Goal: Navigation & Orientation: Find specific page/section

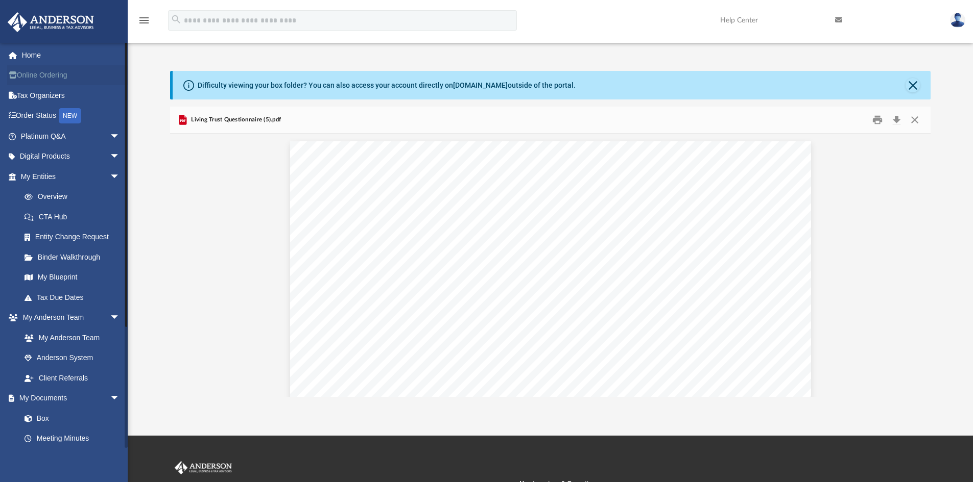
scroll to position [1378, 0]
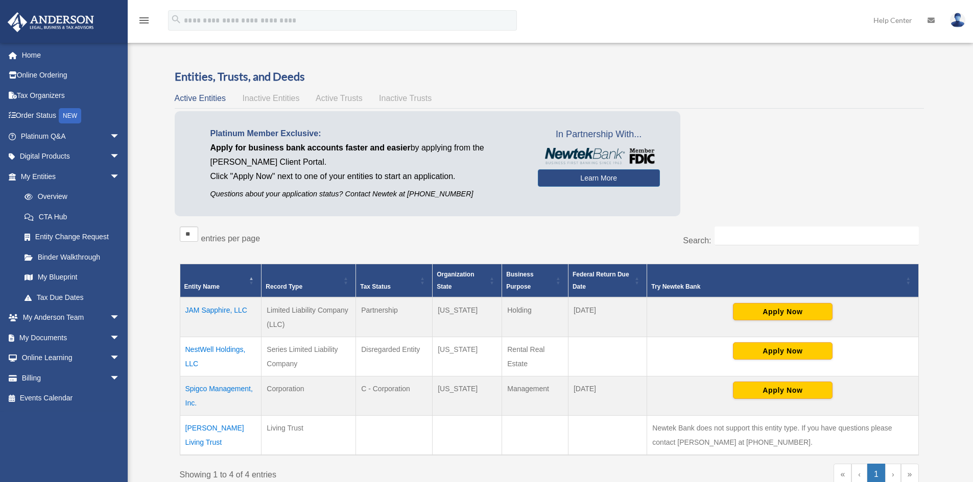
click at [202, 349] on td "NestWell Holdings, LLC" at bounding box center [221, 356] width 82 height 39
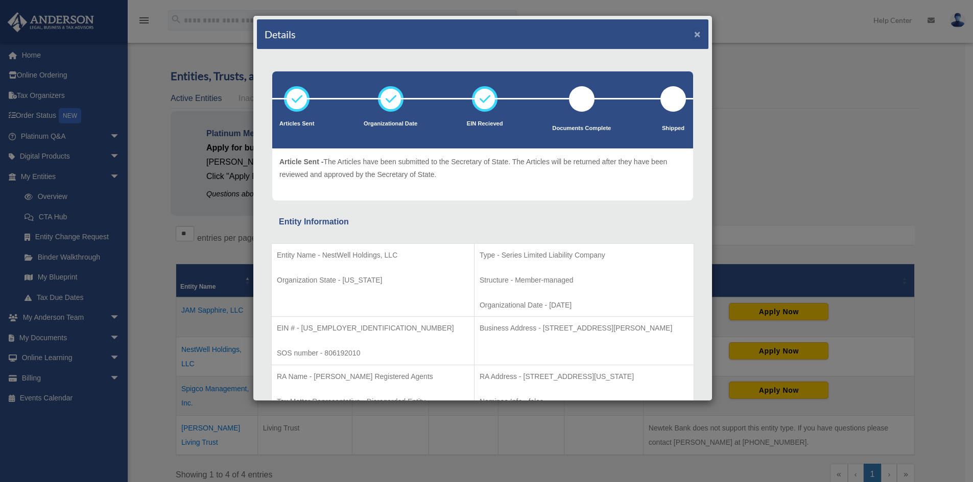
click at [694, 31] on button "×" at bounding box center [697, 34] width 7 height 11
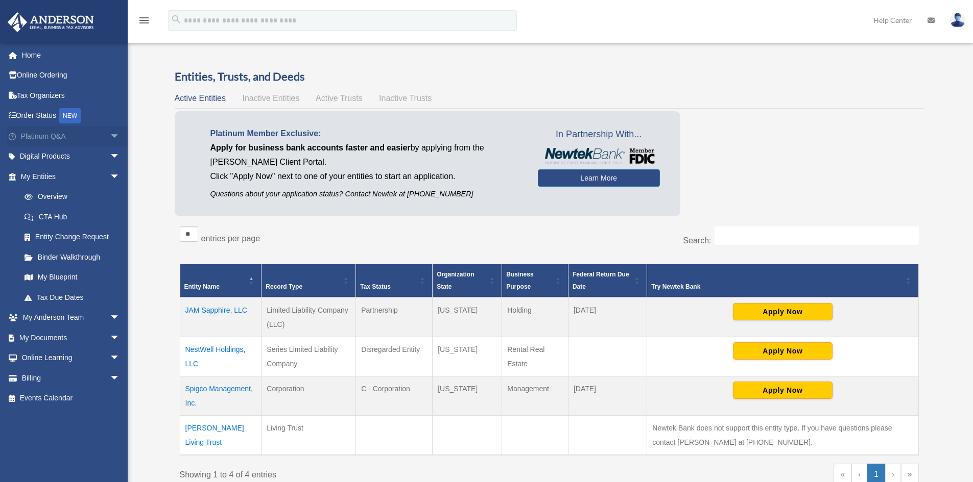
click at [48, 132] on link "Platinum Q&A arrow_drop_down" at bounding box center [71, 136] width 128 height 20
click at [110, 136] on span "arrow_drop_down" at bounding box center [120, 136] width 20 height 21
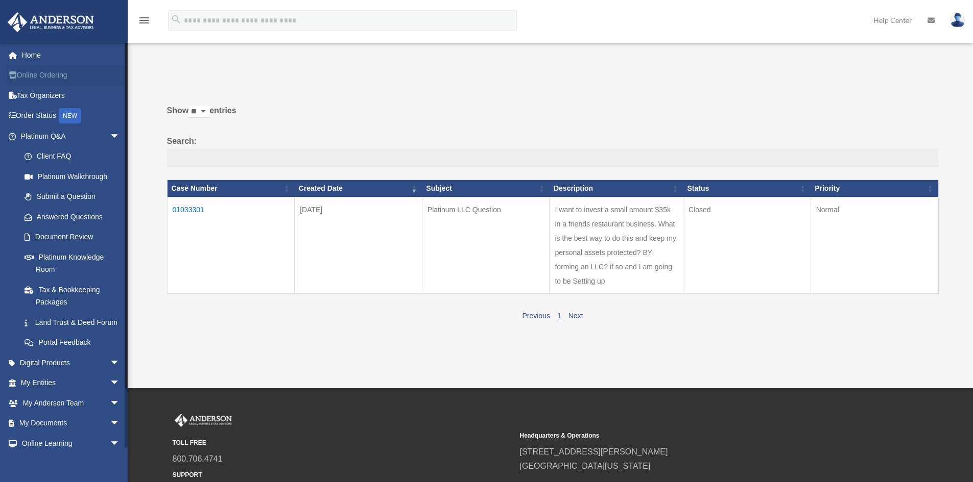
click at [36, 77] on link "Online Ordering" at bounding box center [71, 75] width 128 height 20
click at [19, 54] on span at bounding box center [18, 55] width 8 height 7
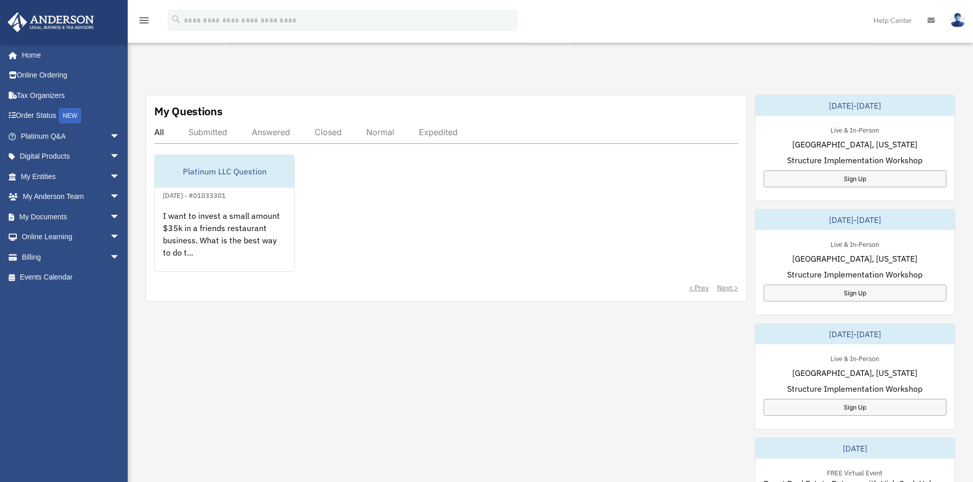
scroll to position [306, 0]
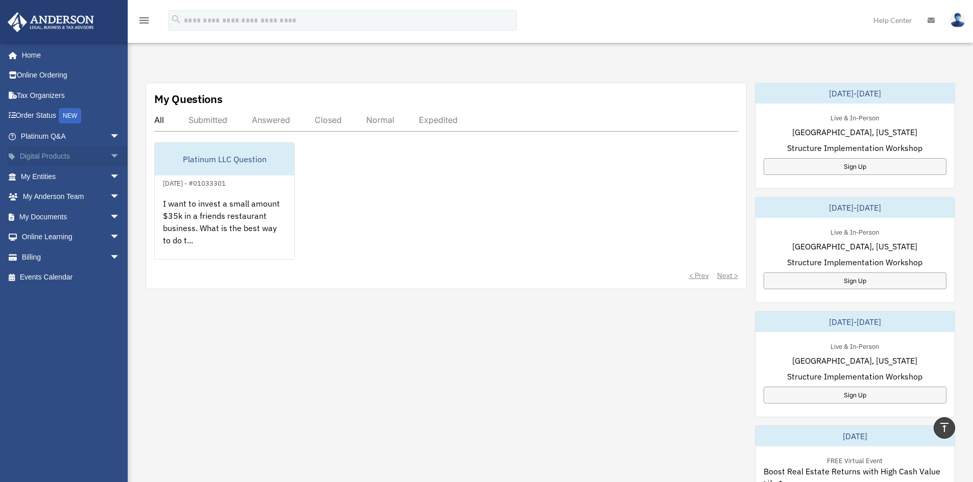
click at [43, 155] on link "Digital Products arrow_drop_down" at bounding box center [71, 157] width 128 height 20
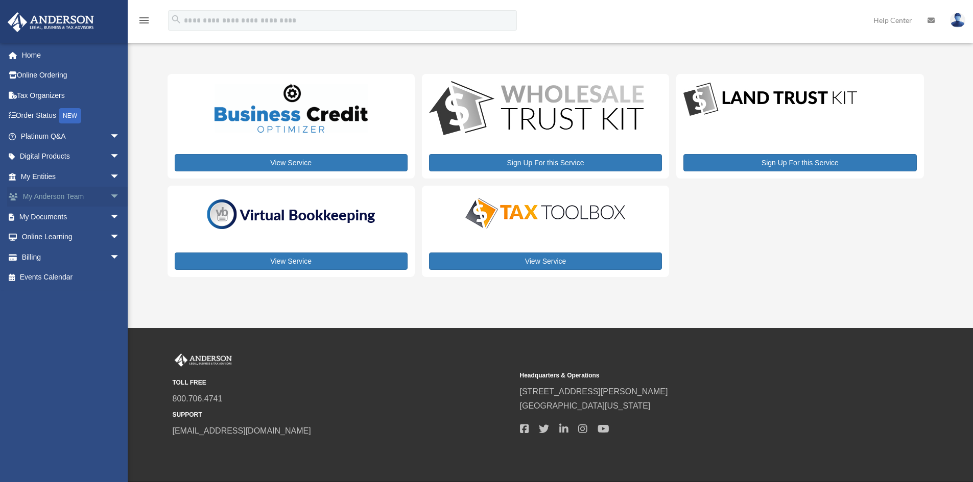
click at [110, 193] on span "arrow_drop_down" at bounding box center [120, 197] width 20 height 21
click at [49, 278] on link "My Documents arrow_drop_down" at bounding box center [71, 278] width 128 height 20
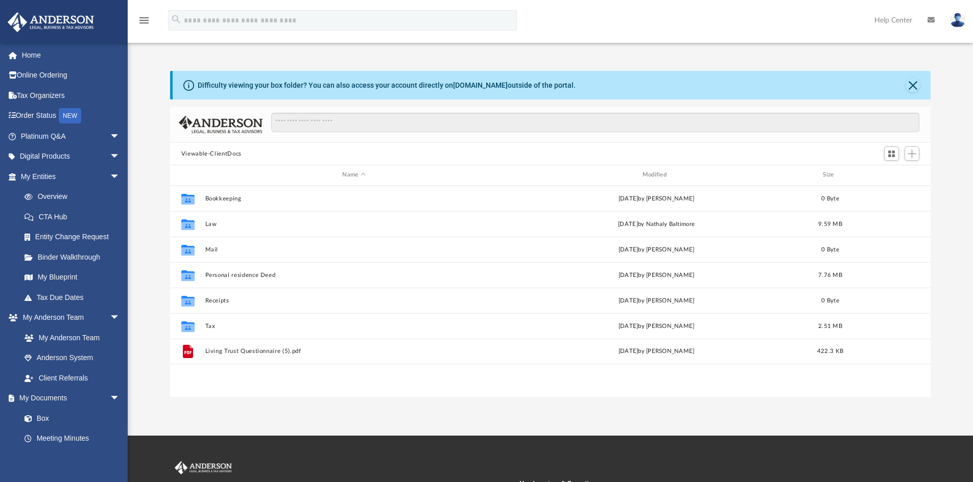
scroll to position [225, 752]
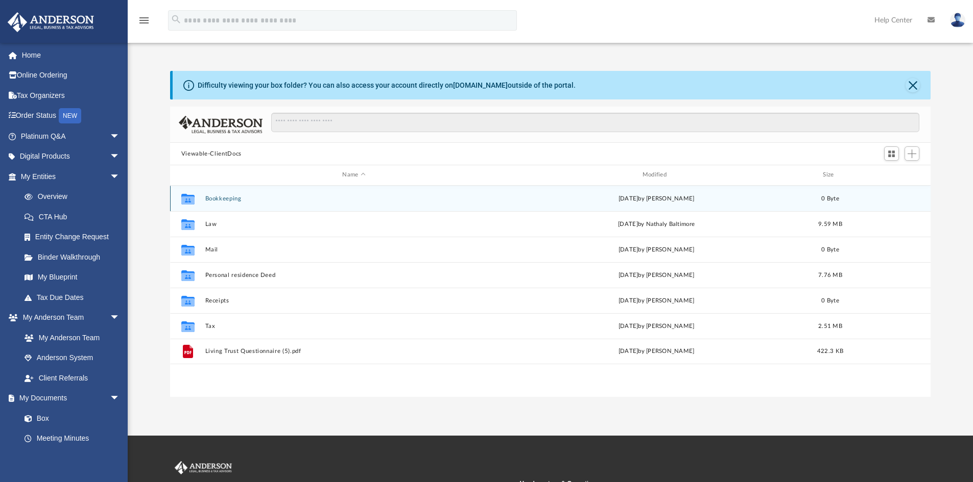
click at [220, 198] on button "Bookkeeping" at bounding box center [354, 199] width 298 height 7
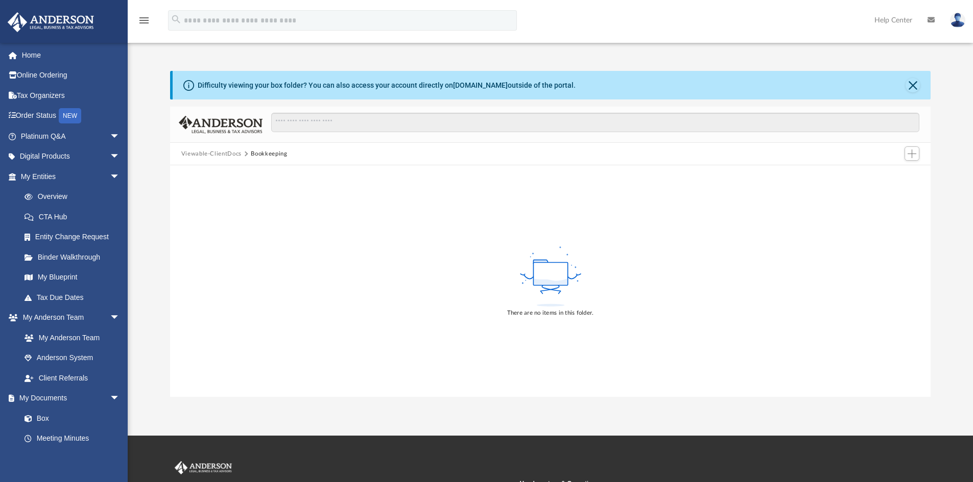
click at [215, 153] on button "Viewable-ClientDocs" at bounding box center [211, 154] width 60 height 9
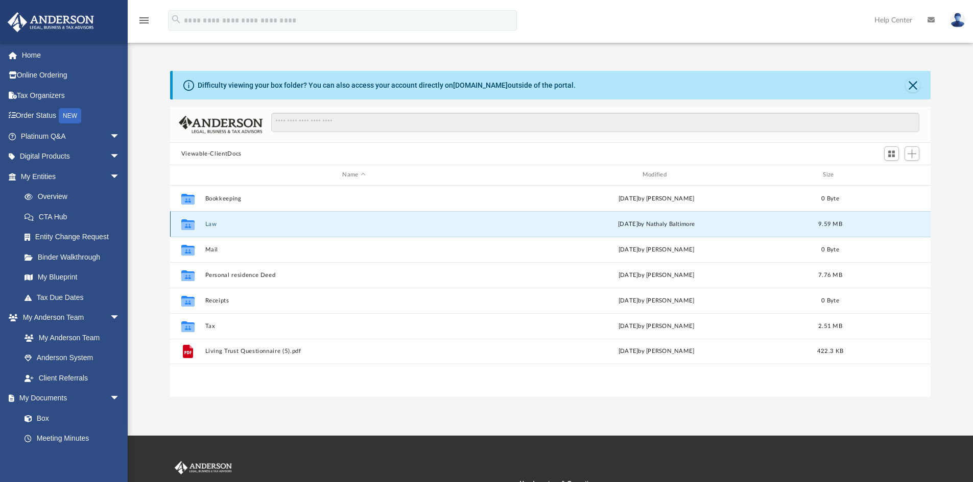
click at [209, 226] on button "Law" at bounding box center [354, 224] width 298 height 7
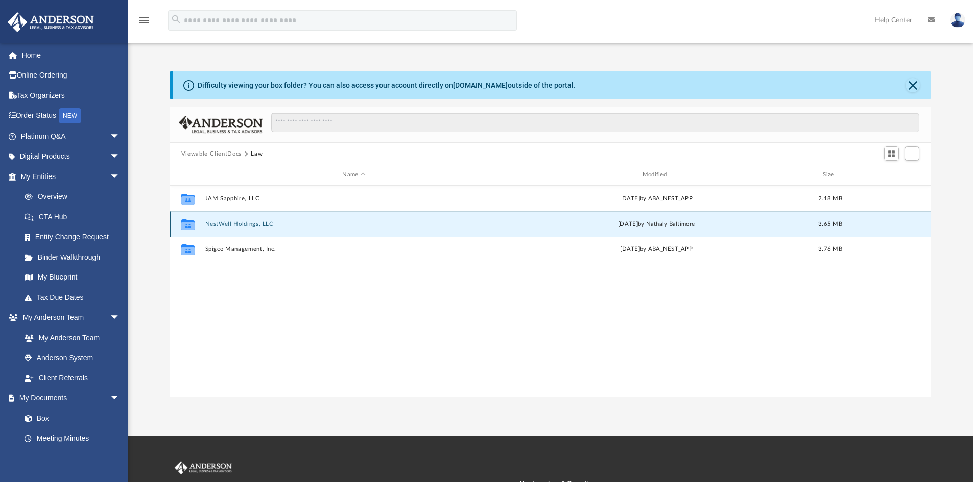
click at [232, 221] on button "NestWell Holdings, LLC" at bounding box center [354, 224] width 298 height 7
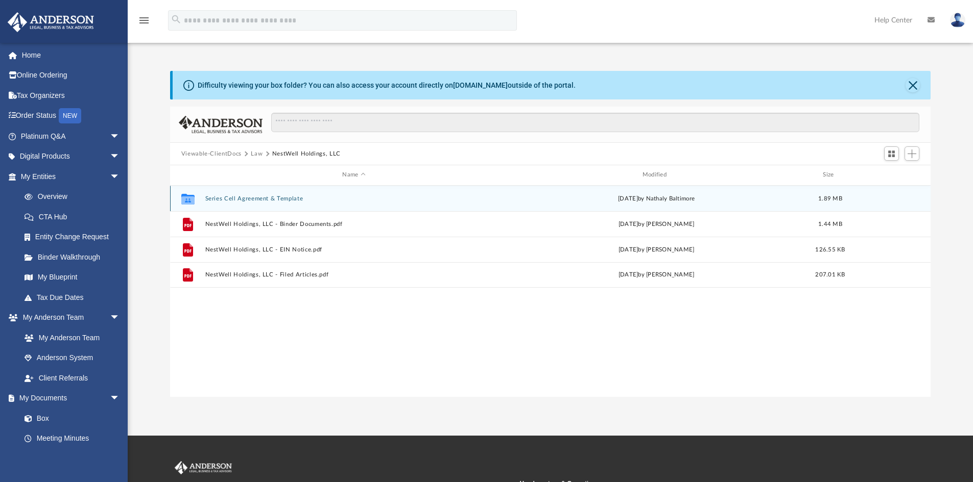
click at [278, 196] on button "Series Cell Agreement & Template" at bounding box center [354, 199] width 298 height 7
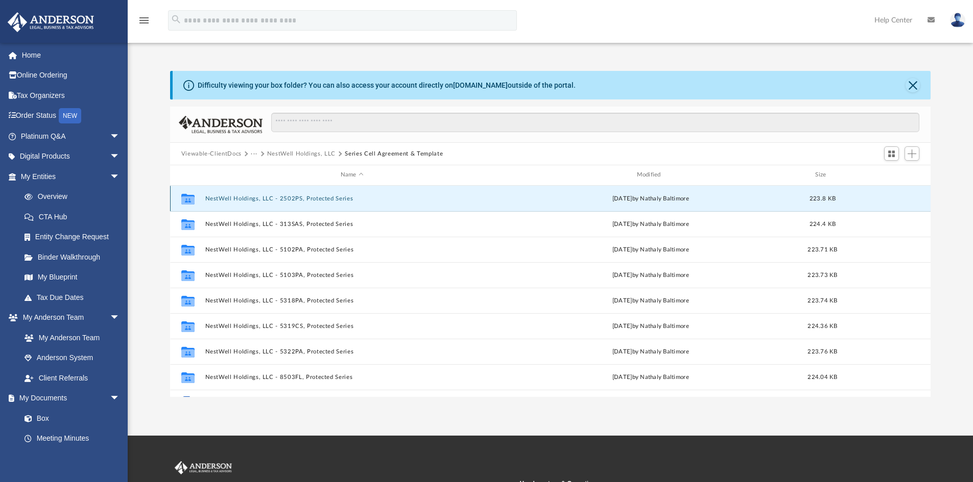
click at [300, 200] on button "NestWell Holdings, LLC - 2502PS, Protected Series" at bounding box center [352, 199] width 294 height 7
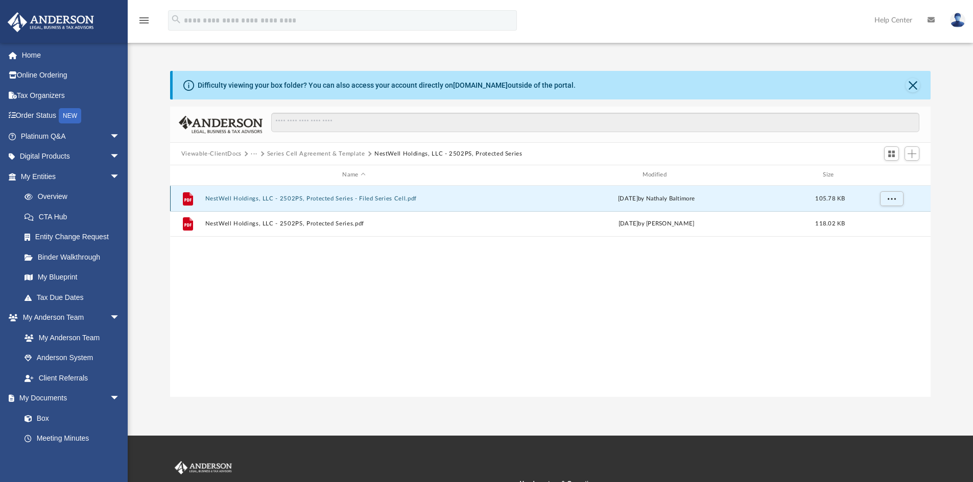
click at [300, 200] on button "NestWell Holdings, LLC - 2502PS, Protected Series - Filed Series Cell.pdf" at bounding box center [354, 199] width 298 height 7
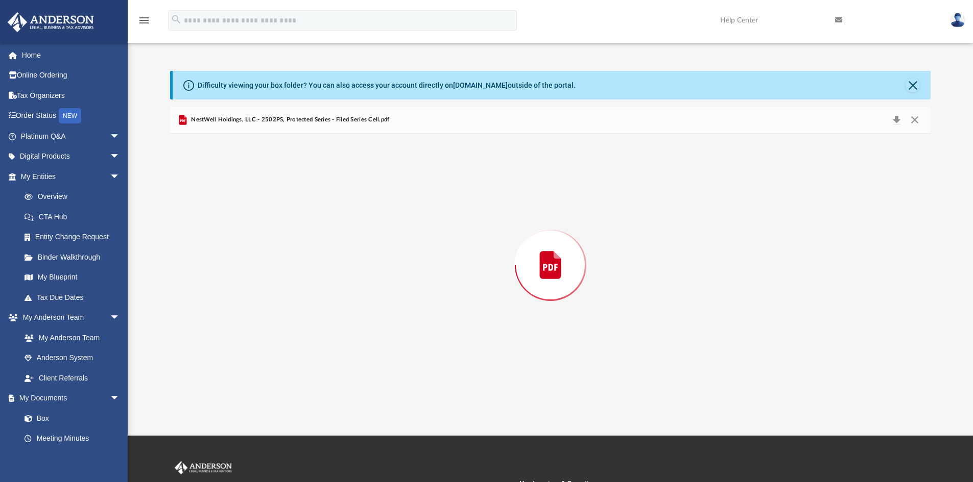
click at [300, 200] on div "Preview" at bounding box center [550, 265] width 761 height 263
